Goal: Task Accomplishment & Management: Use online tool/utility

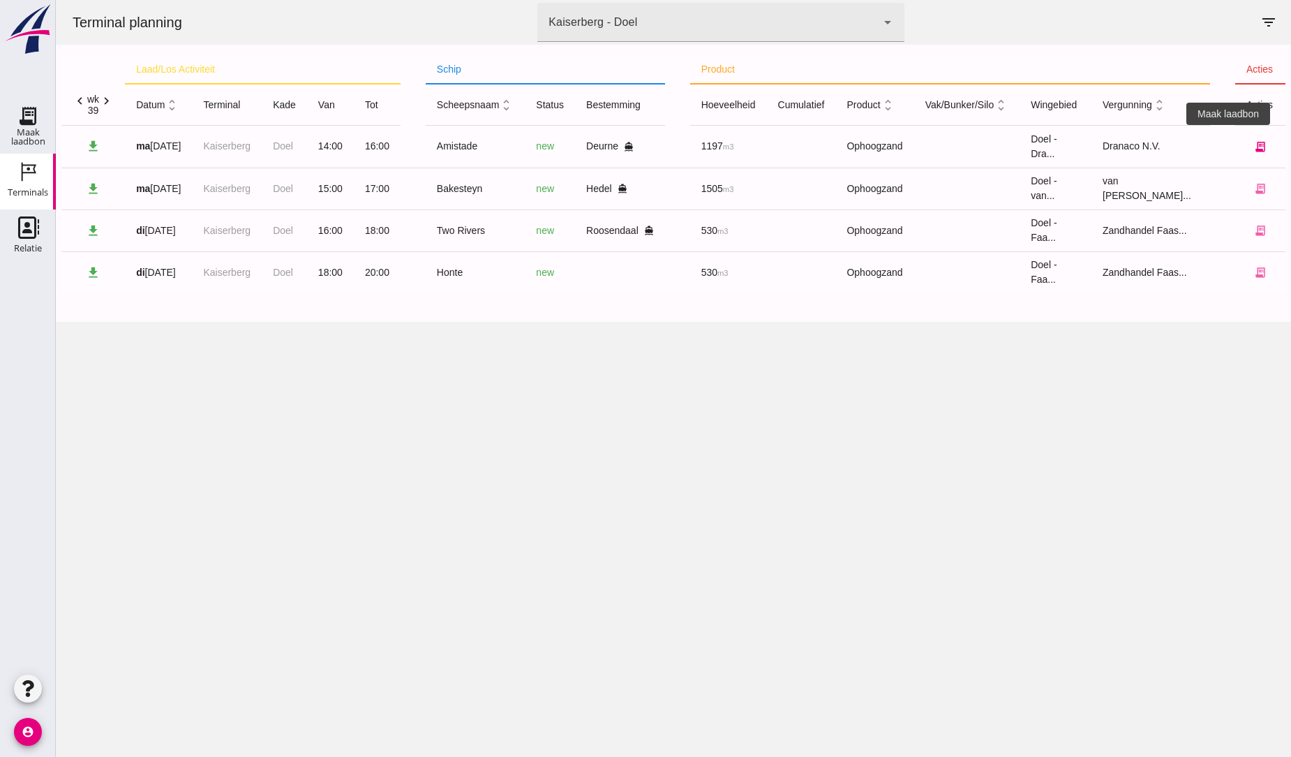
click at [1254, 143] on icon "receipt_long" at bounding box center [1260, 146] width 13 height 13
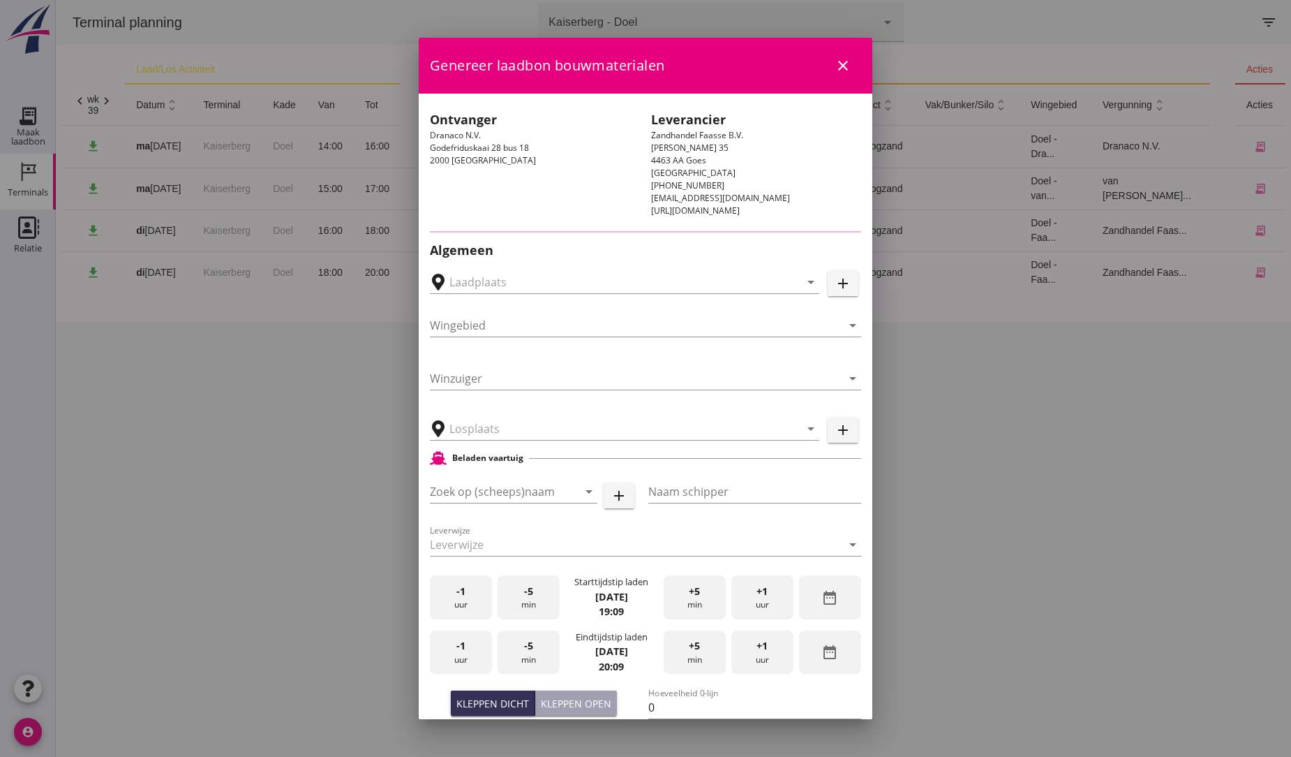
type input "Dranaco - [GEOGRAPHIC_DATA], [GEOGRAPHIC_DATA]"
type input "Amistade"
type input "H. van Berchum"
type input "1197"
type input "Ophoogzand (6120)"
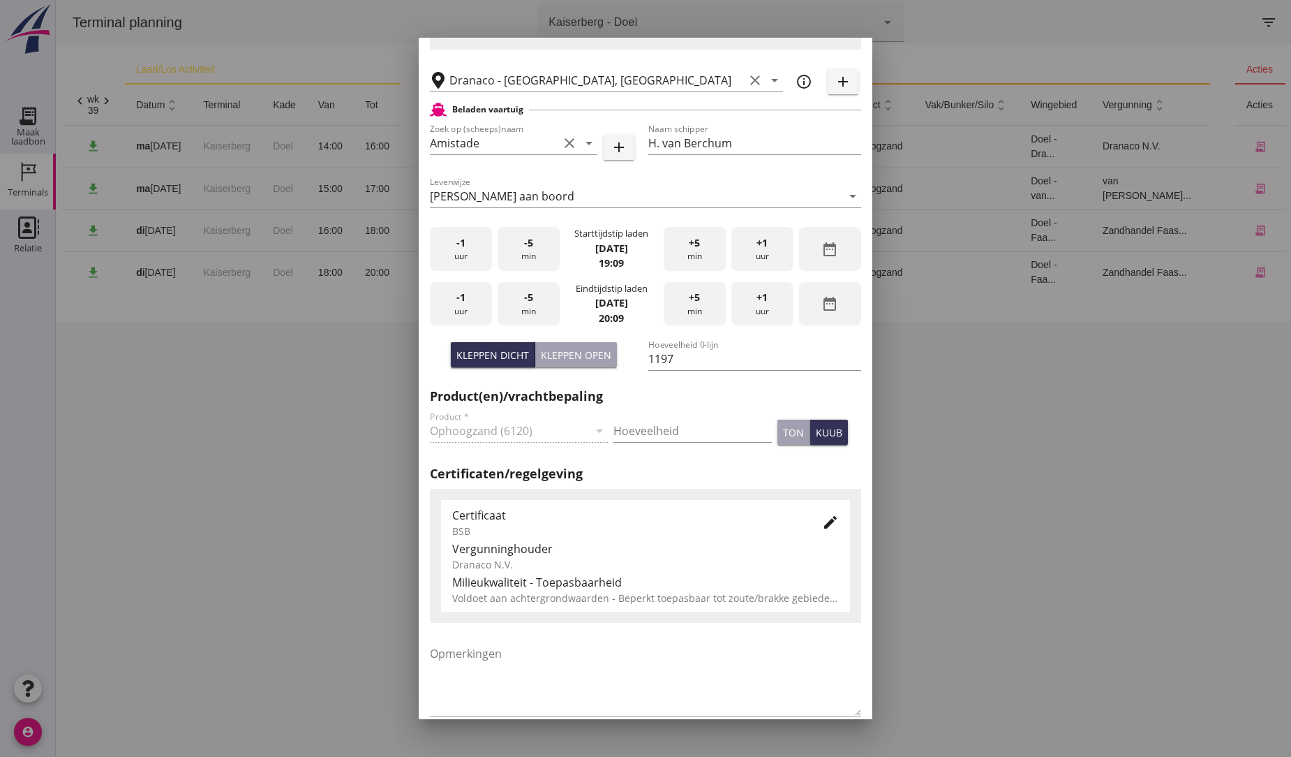
scroll to position [310, 0]
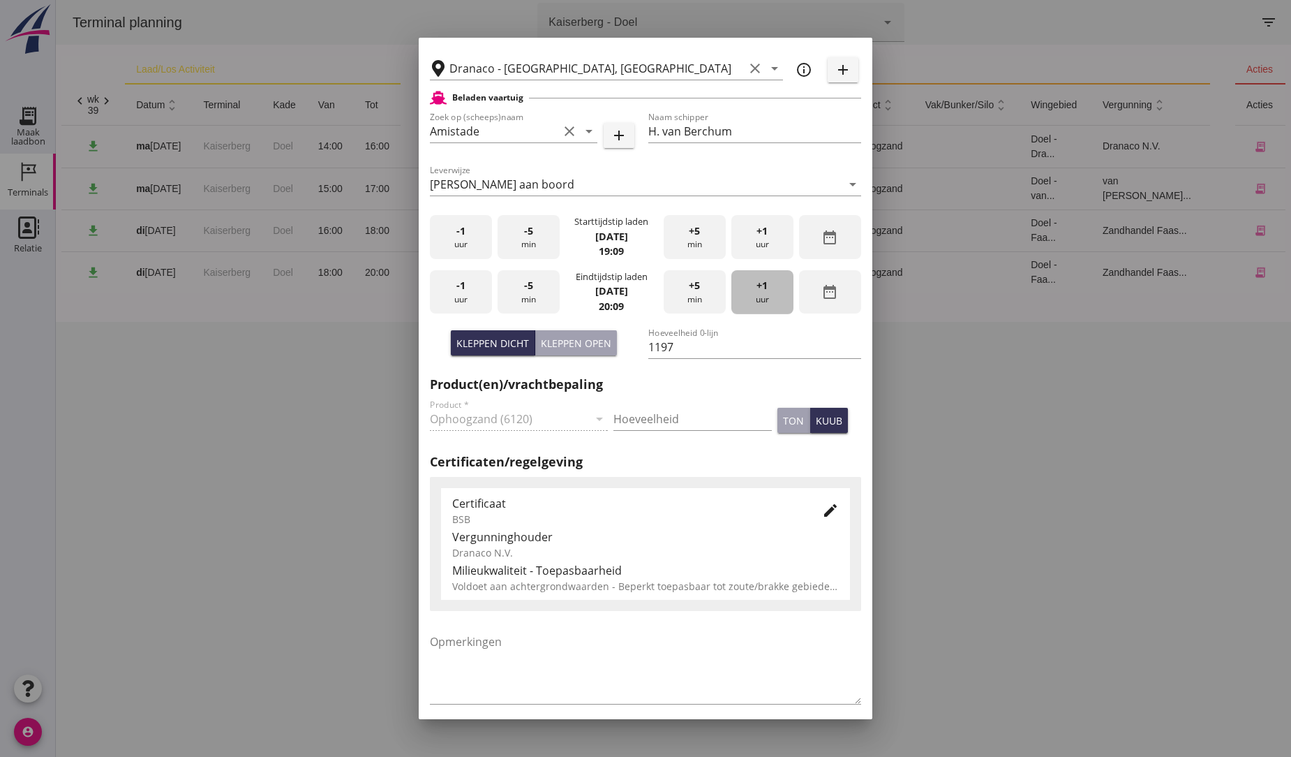
click at [757, 288] on span "+1" at bounding box center [762, 285] width 11 height 15
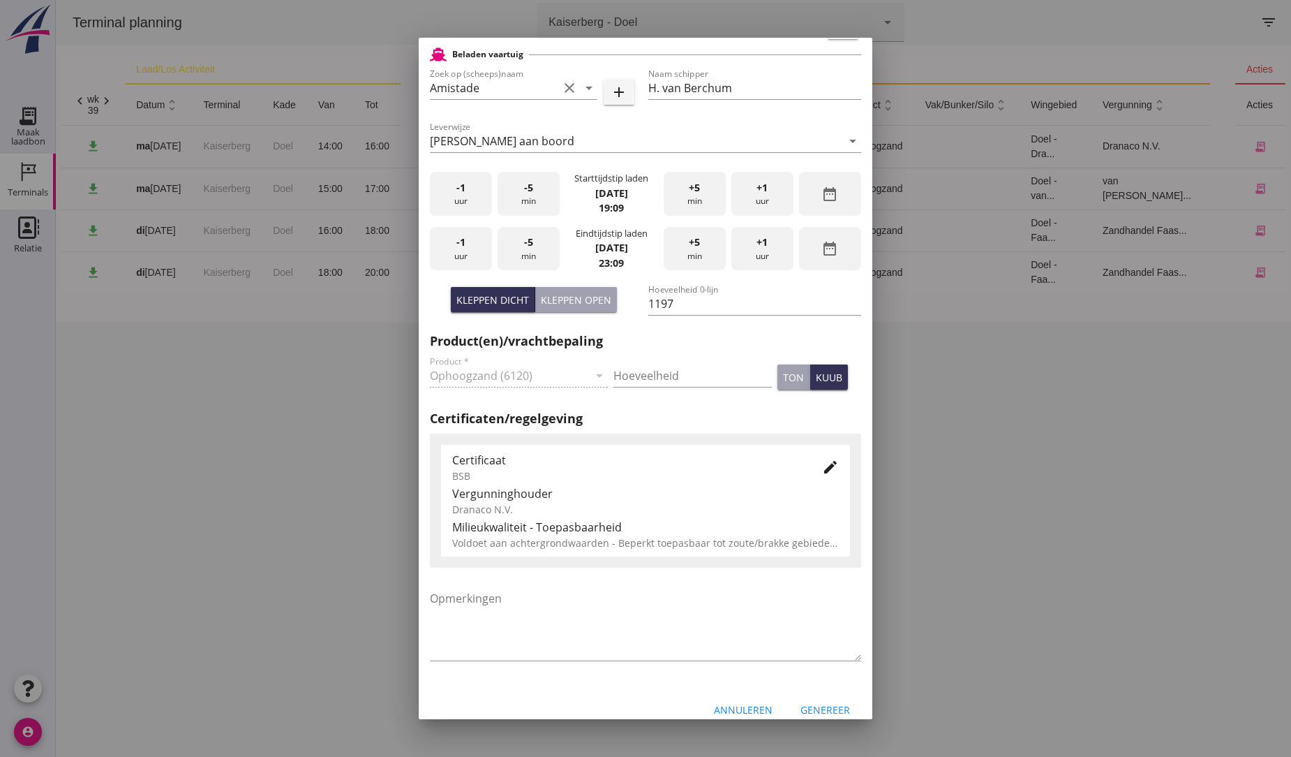
scroll to position [370, 0]
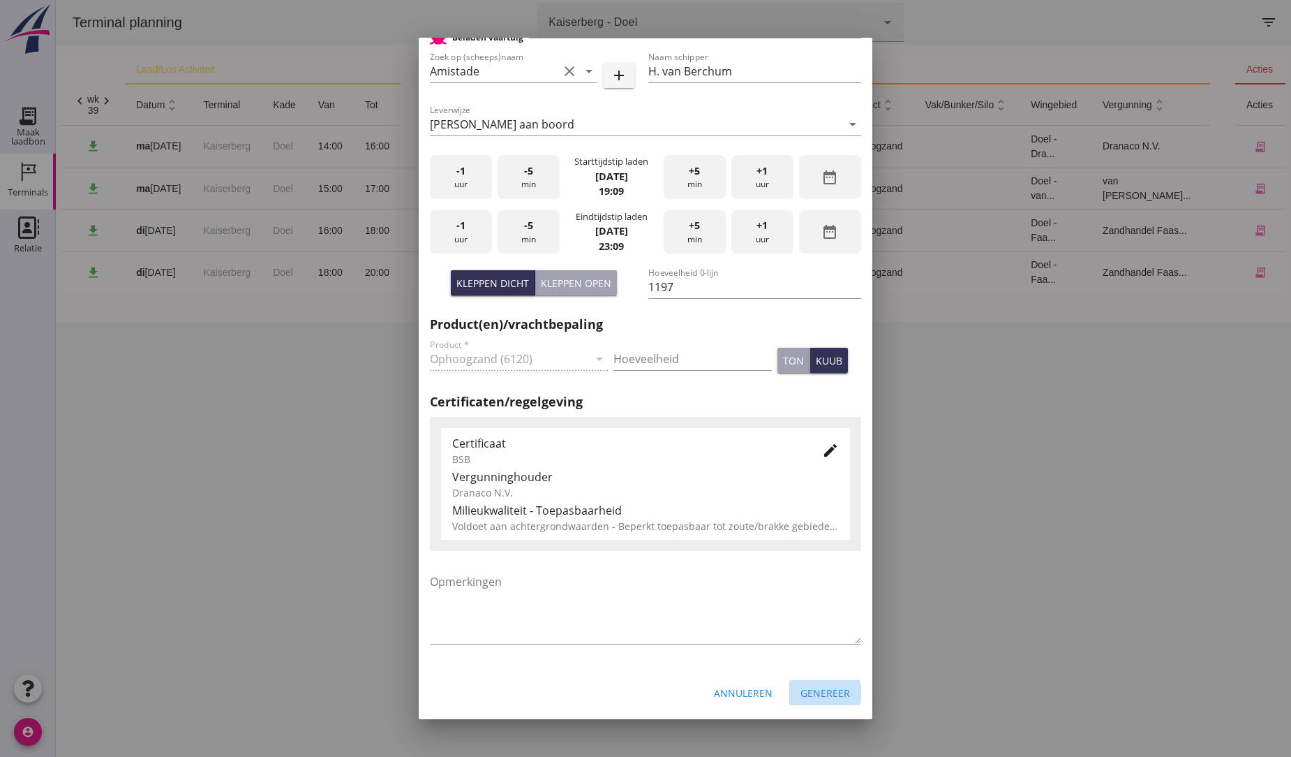
click at [817, 692] on div "Genereer" at bounding box center [826, 692] width 50 height 15
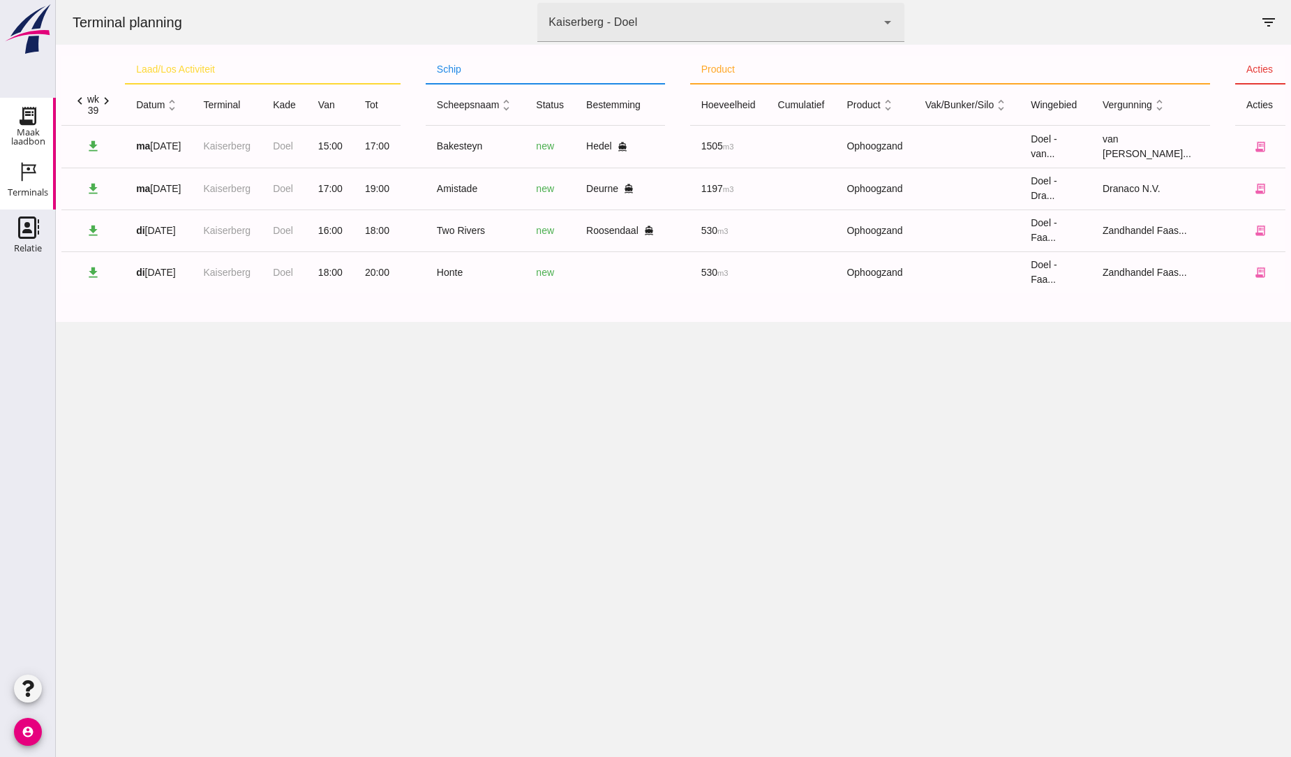
click at [24, 117] on icon "Maak laadbon" at bounding box center [28, 116] width 22 height 22
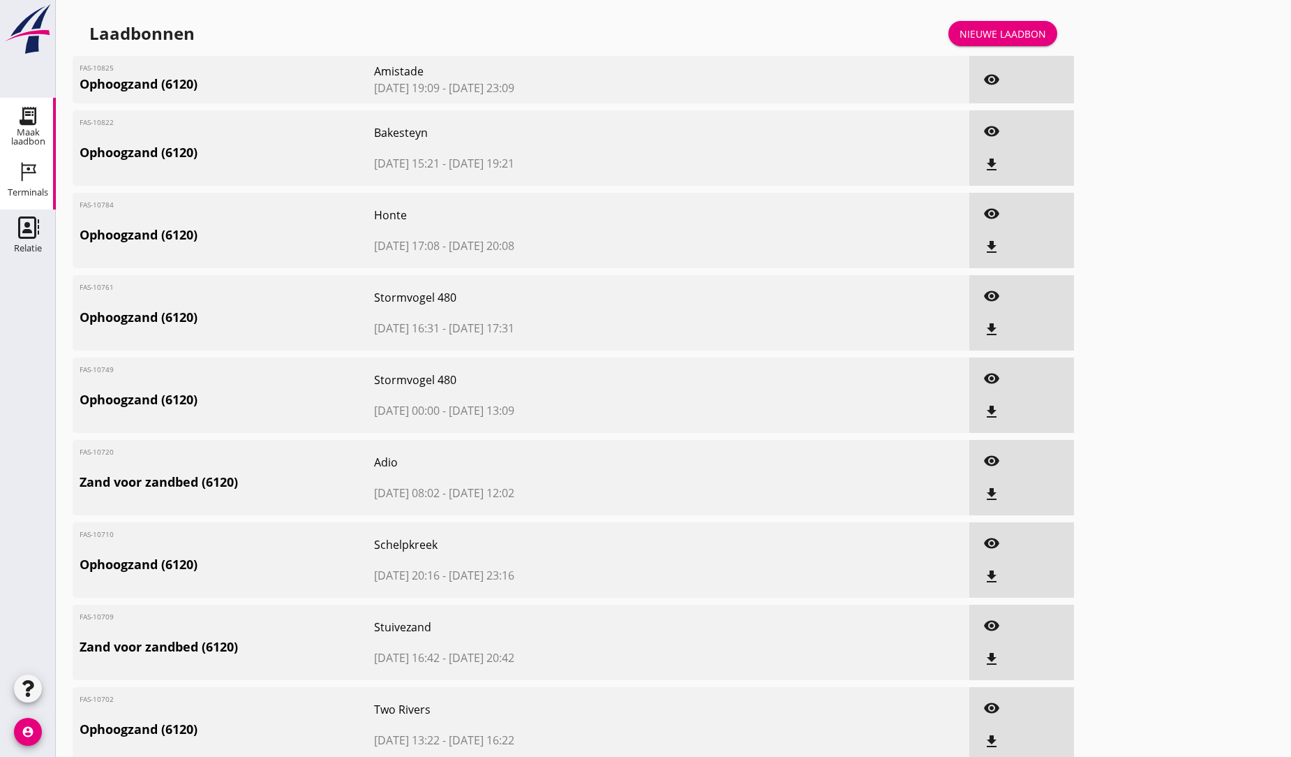
click at [24, 179] on icon "Terminals" at bounding box center [28, 172] width 22 height 22
